Goal: Check status: Check status

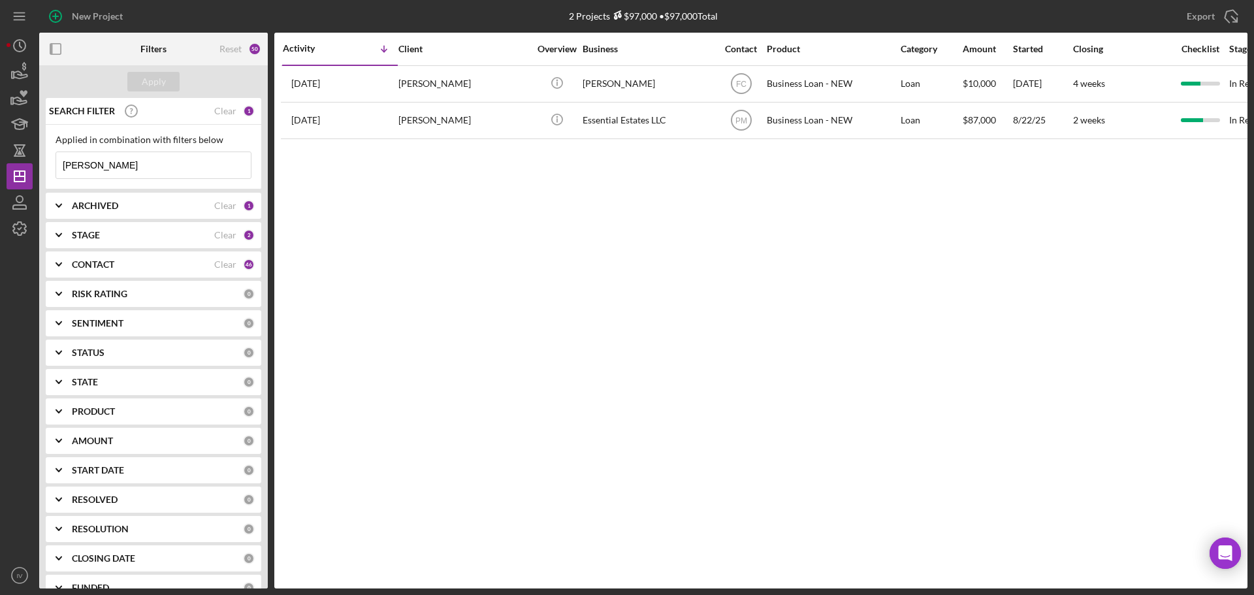
drag, startPoint x: 91, startPoint y: 161, endPoint x: -8, endPoint y: 148, distance: 99.5
click at [0, 148] on html "New Project 2 Projects $97,000 • $97,000 Total [PERSON_NAME] Export Icon/Export…" at bounding box center [627, 297] width 1254 height 595
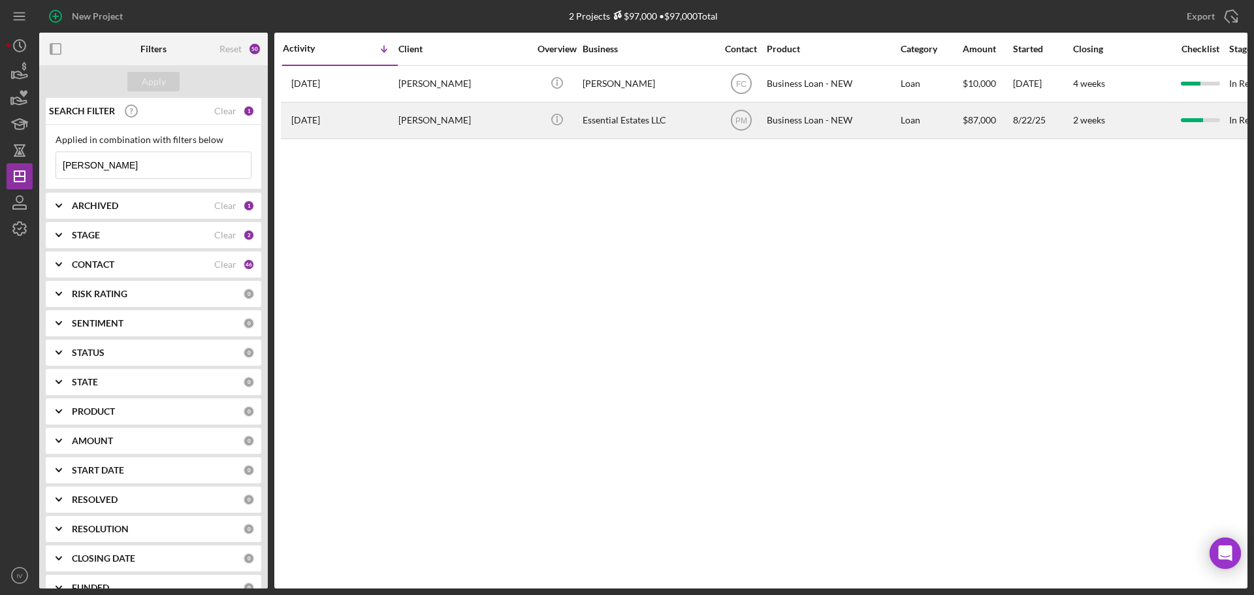
click at [434, 119] on div "[PERSON_NAME]" at bounding box center [463, 120] width 131 height 35
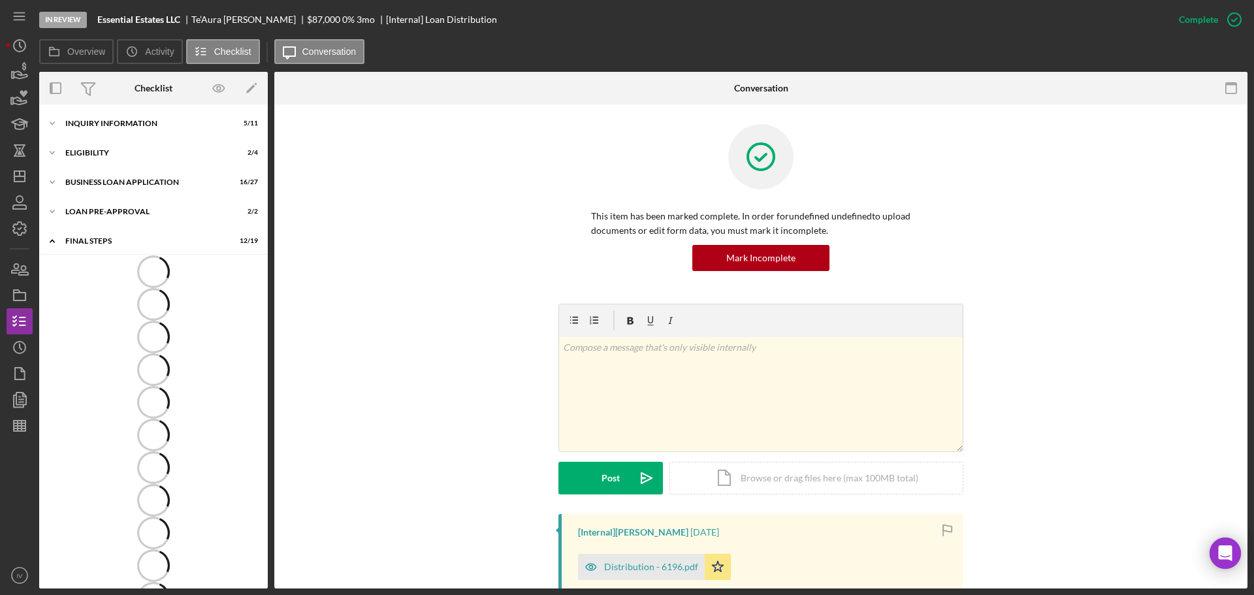
scroll to position [183, 0]
